Goal: Task Accomplishment & Management: Use online tool/utility

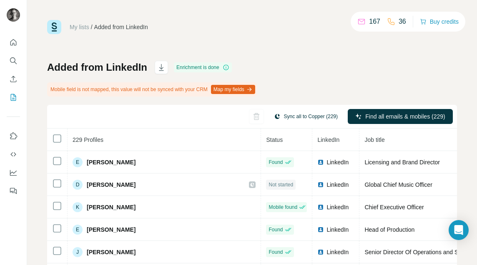
click at [312, 118] on button "Sync all to Copper (229)" at bounding box center [305, 116] width 75 height 13
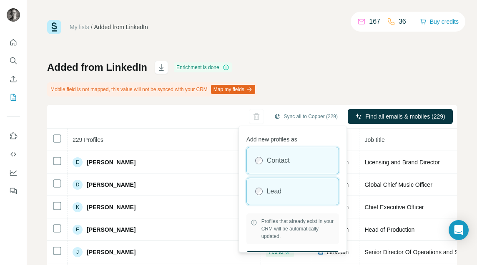
click at [266, 185] on div "Lead" at bounding box center [293, 191] width 92 height 27
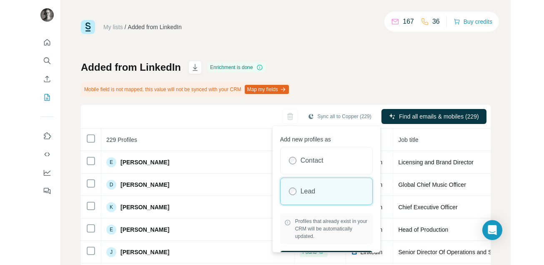
scroll to position [21, 0]
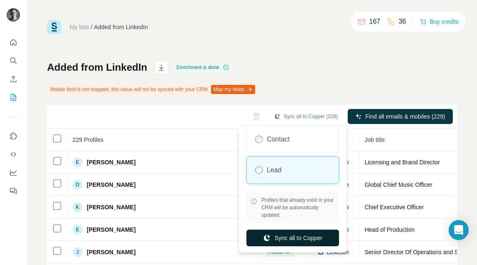
click at [295, 241] on button "Sync all to Copper" at bounding box center [292, 238] width 93 height 17
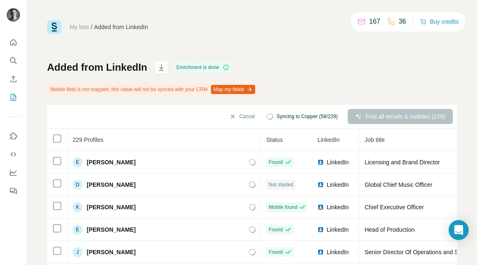
click at [245, 87] on button "Map my fields" at bounding box center [233, 89] width 44 height 9
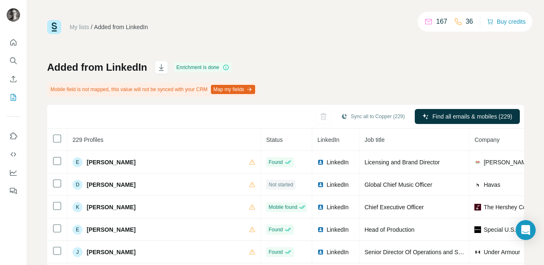
click at [228, 68] on icon at bounding box center [226, 67] width 7 height 7
click at [303, 60] on div "My lists / Added from LinkedIn 167 36 Buy credits Added from LinkedIn Enrichmen…" at bounding box center [285, 184] width 477 height 329
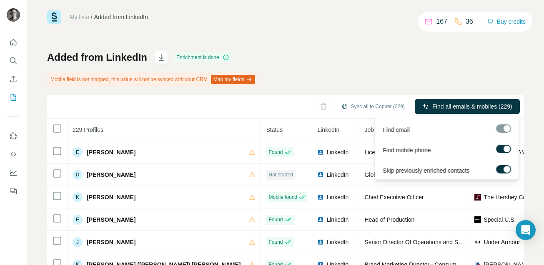
click at [503, 128] on div at bounding box center [503, 129] width 15 height 8
click at [506, 127] on div at bounding box center [503, 129] width 15 height 8
click at [474, 107] on span "Find all emails & mobiles (229)" at bounding box center [472, 107] width 80 height 8
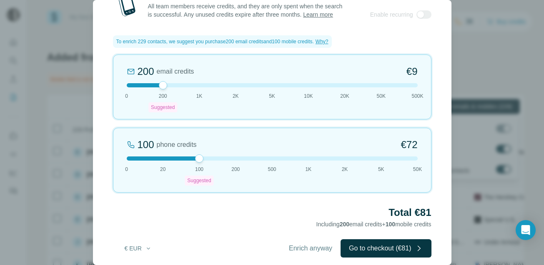
scroll to position [24, 0]
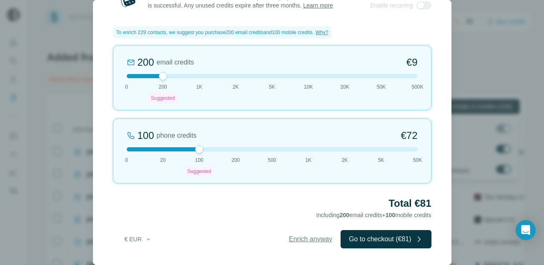
click at [305, 243] on span "Enrich anyway" at bounding box center [310, 240] width 43 height 10
